Goal: Contribute content: Add original content to the website for others to see

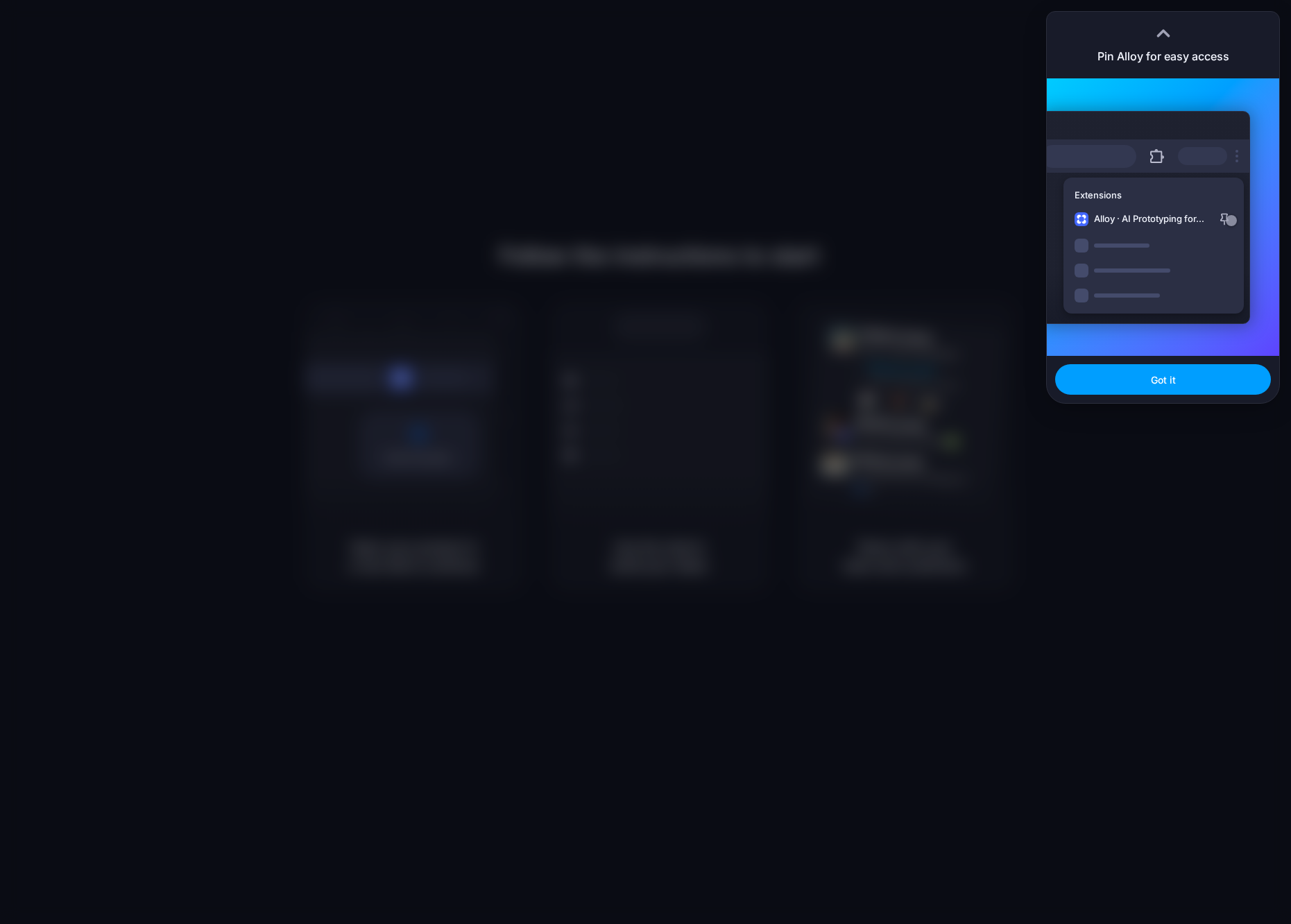
click at [1171, 381] on span "Got it" at bounding box center [1163, 380] width 25 height 14
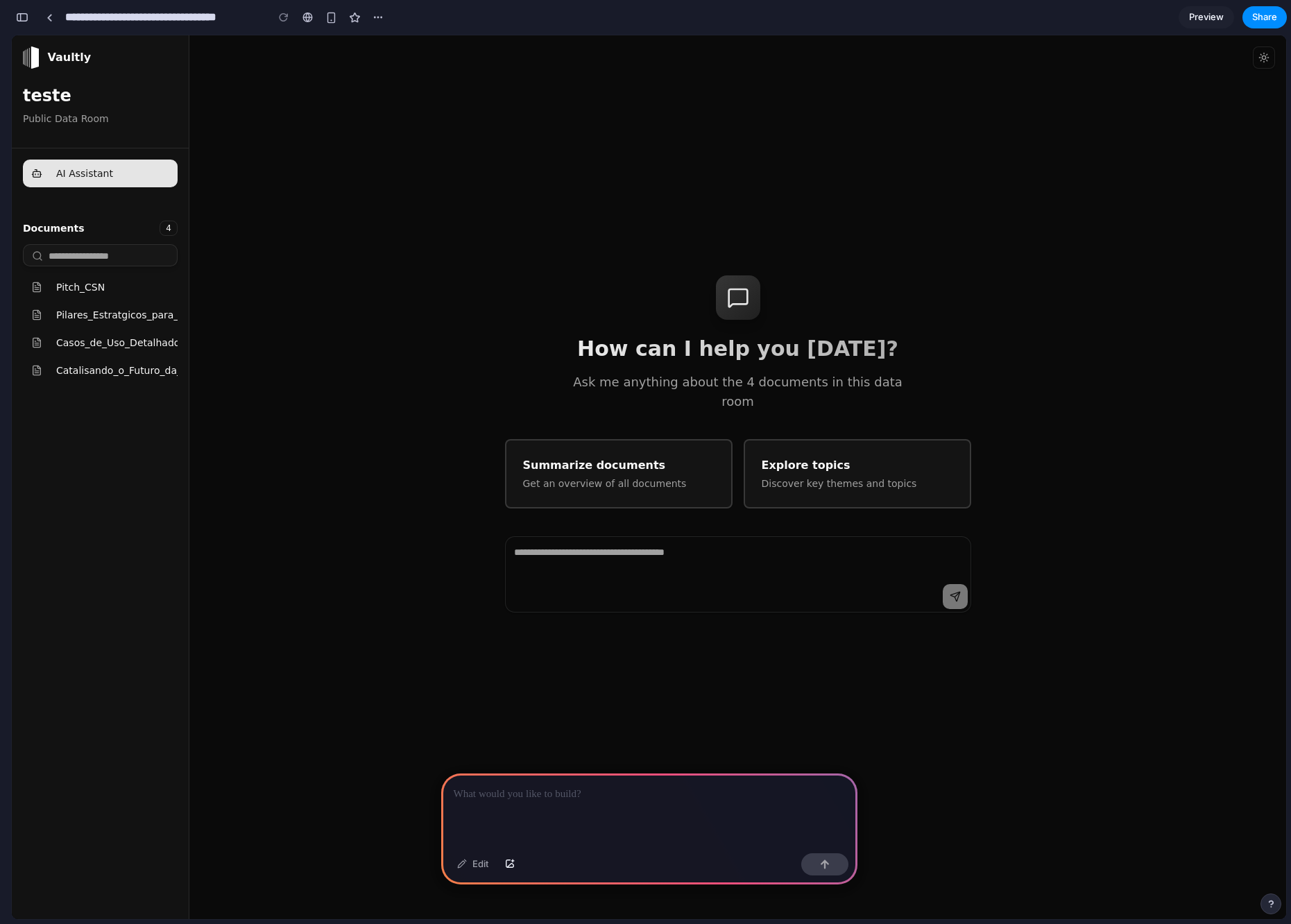
click at [525, 787] on p at bounding box center [649, 794] width 392 height 17
click at [829, 871] on button "button" at bounding box center [824, 864] width 47 height 22
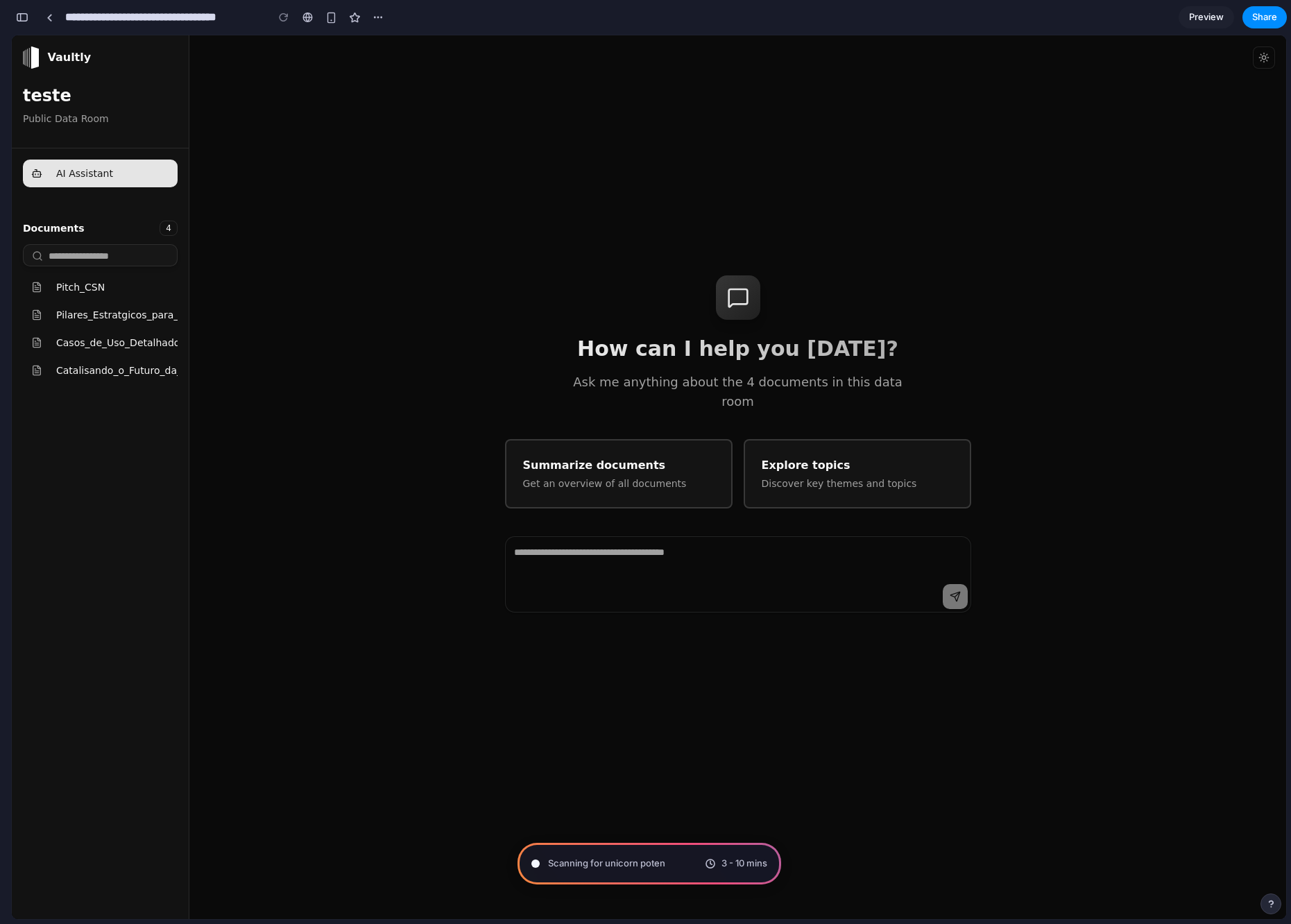
type input "**********"
